Goal: Find specific page/section: Find specific page/section

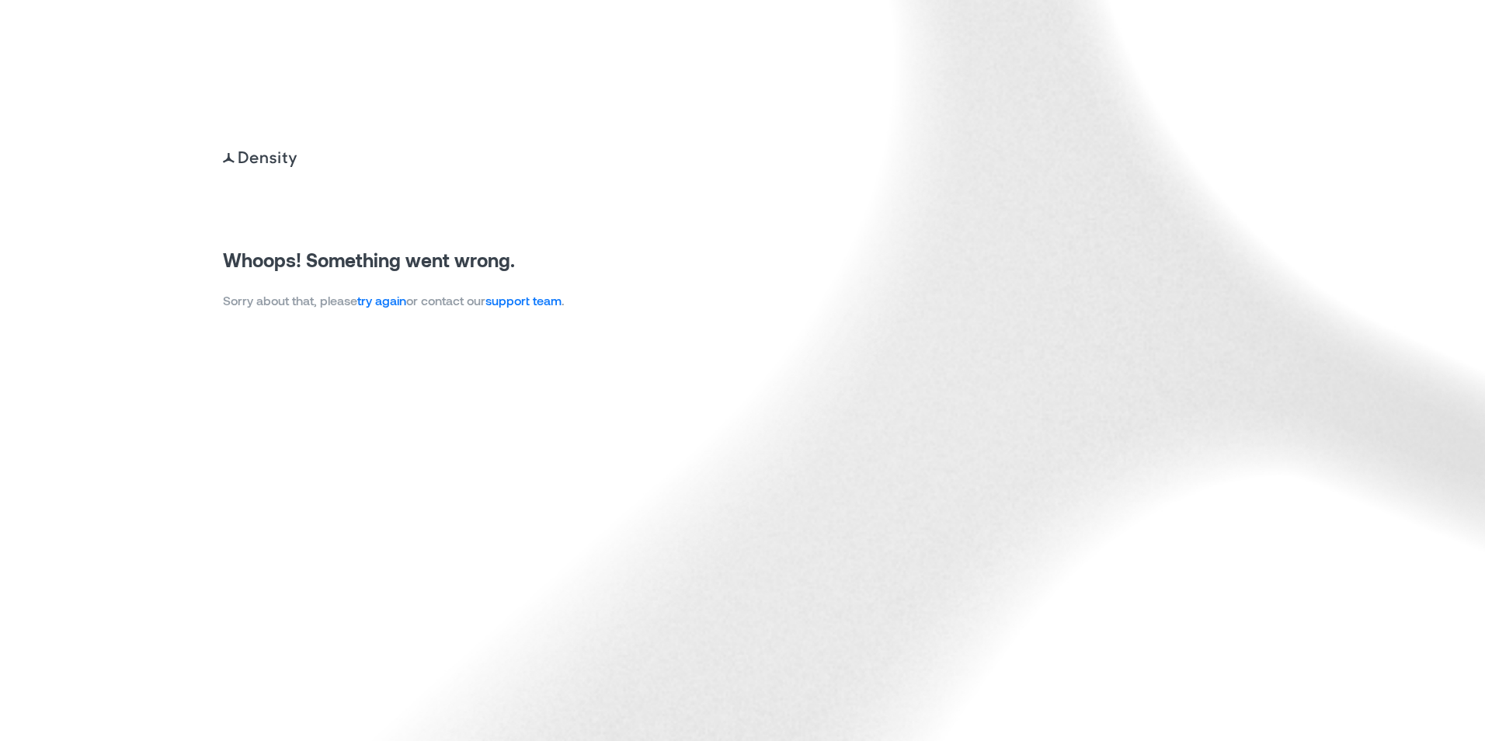
click at [373, 299] on link "try again" at bounding box center [381, 300] width 49 height 15
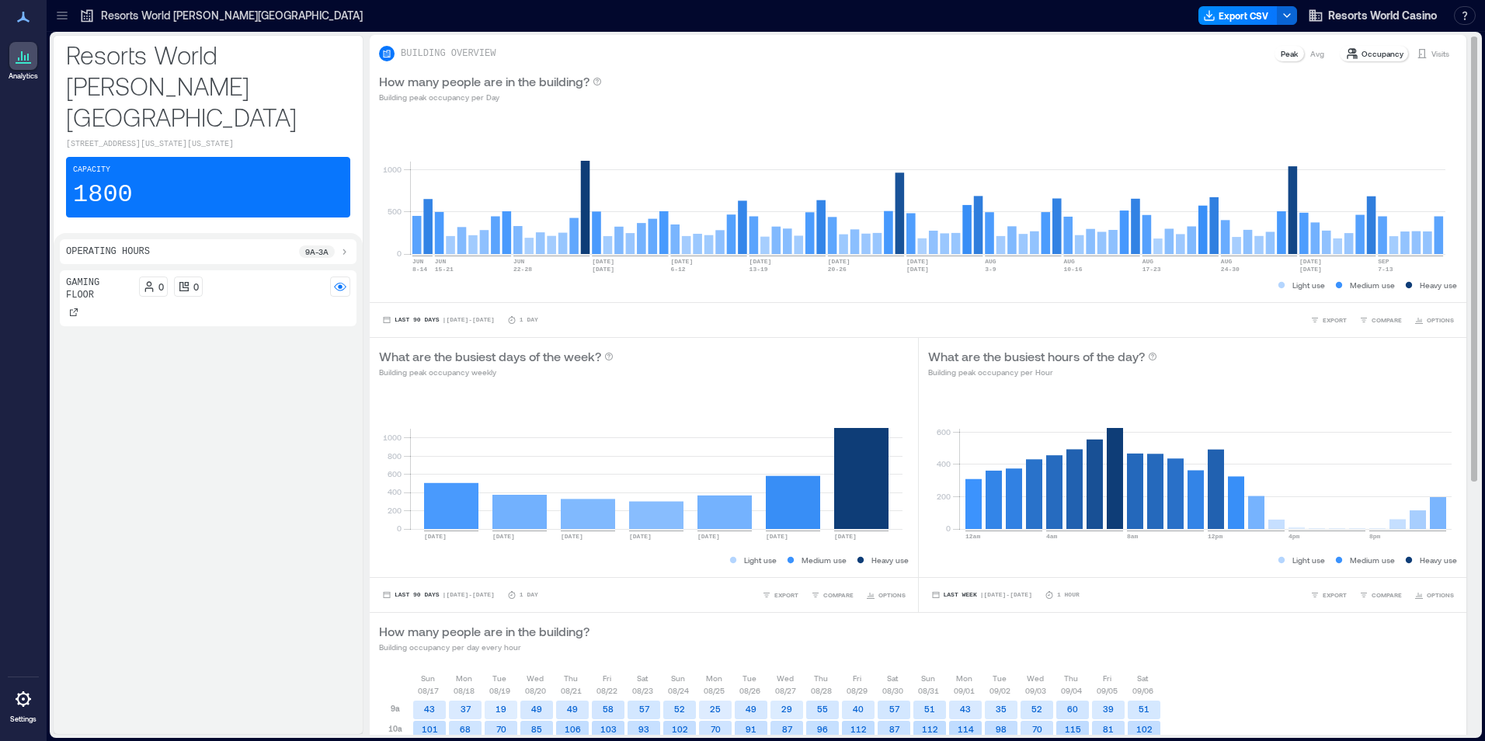
click at [1417, 50] on div "Visits" at bounding box center [1432, 54] width 46 height 16
